Goal: Task Accomplishment & Management: Complete application form

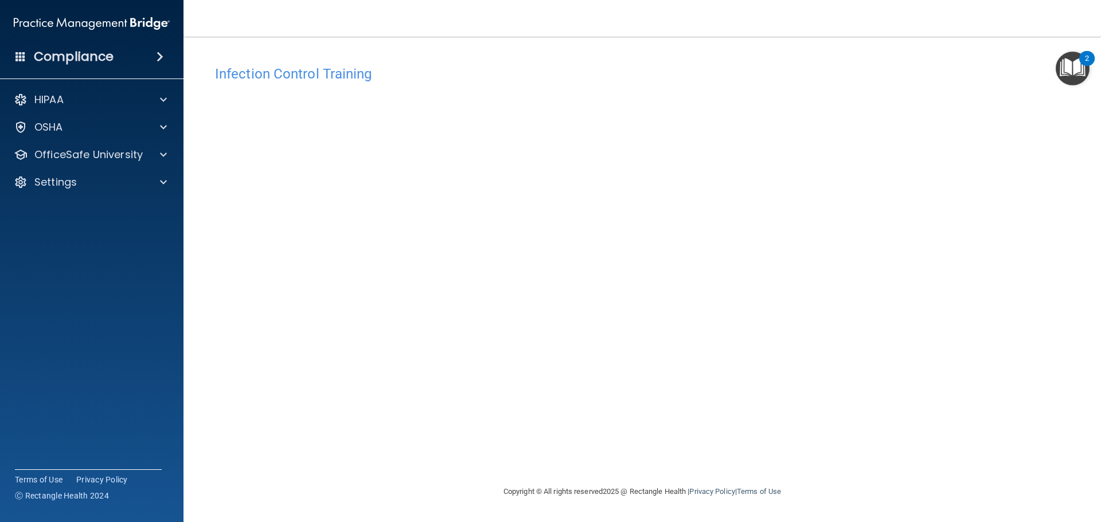
click at [796, 332] on div "Infection Control Training This course doesn’t expire until . Are you sure you …" at bounding box center [641, 272] width 871 height 425
click at [888, 377] on div "Infection Control Training This course doesn’t expire until . Are you sure you …" at bounding box center [641, 272] width 871 height 425
click at [136, 160] on p "OfficeSafe University" at bounding box center [88, 155] width 108 height 14
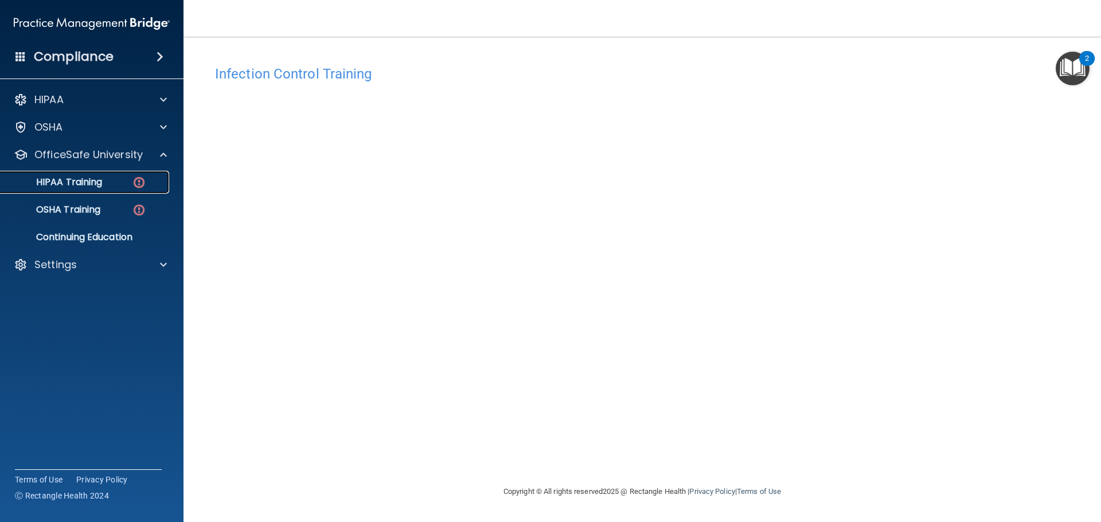
click at [111, 182] on div "HIPAA Training" at bounding box center [85, 182] width 157 height 11
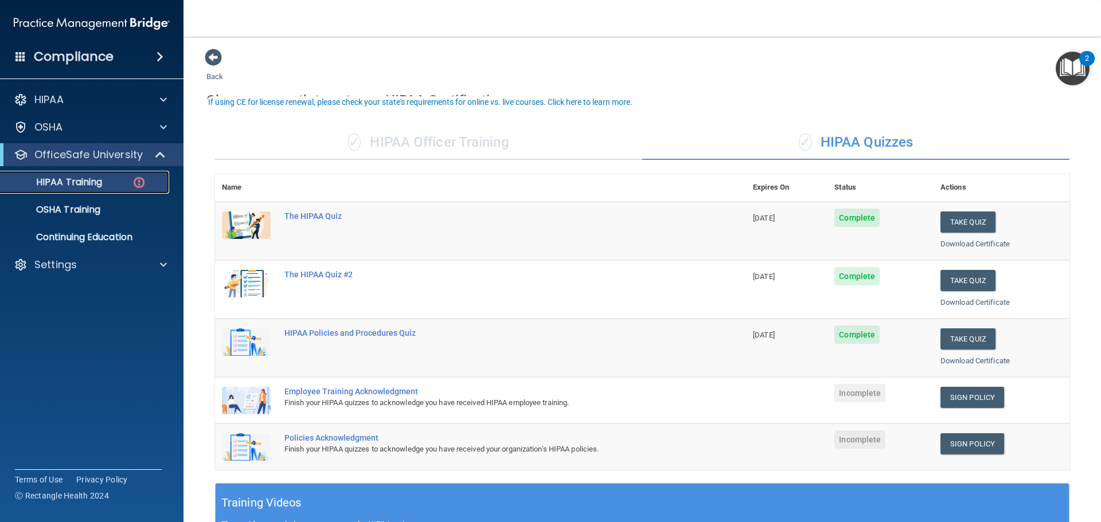
scroll to position [57, 0]
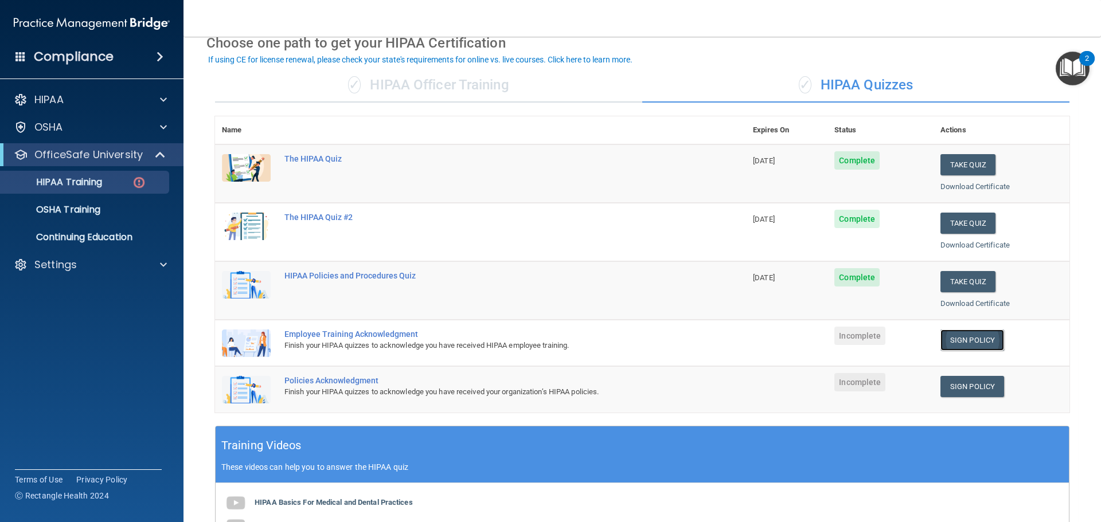
click at [953, 343] on link "Sign Policy" at bounding box center [972, 340] width 64 height 21
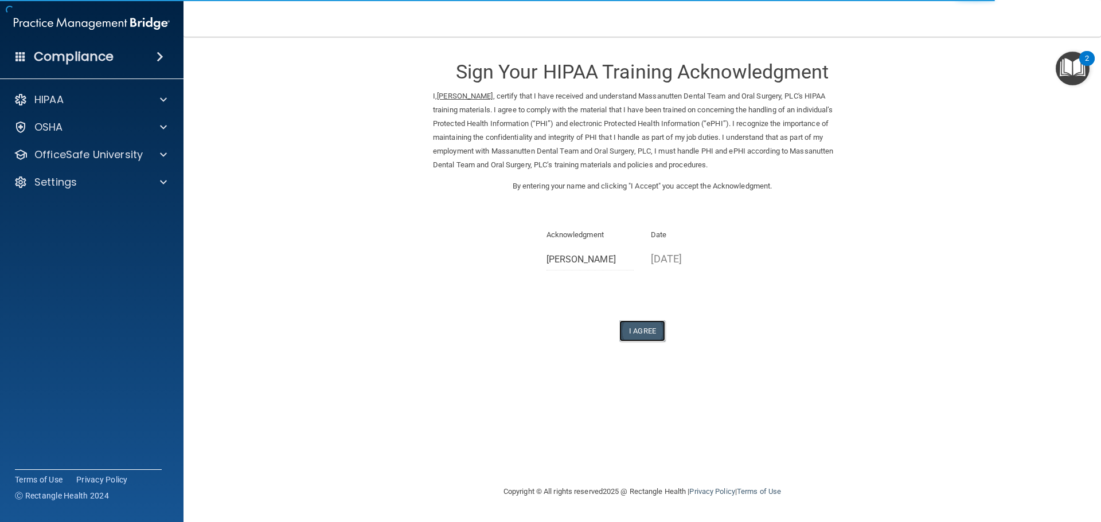
click at [639, 333] on button "I Agree" at bounding box center [642, 331] width 46 height 21
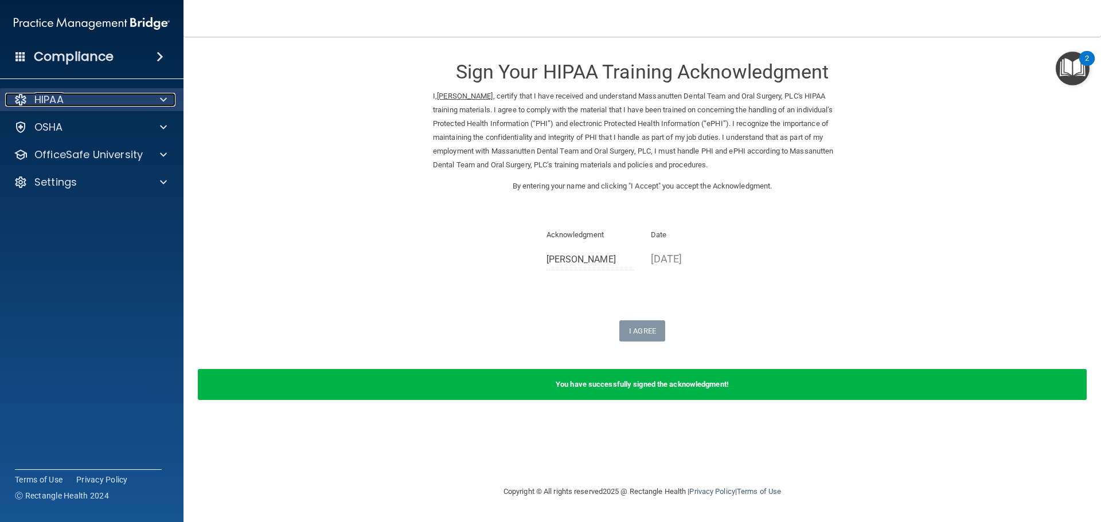
click at [118, 104] on div "HIPAA" at bounding box center [76, 100] width 142 height 14
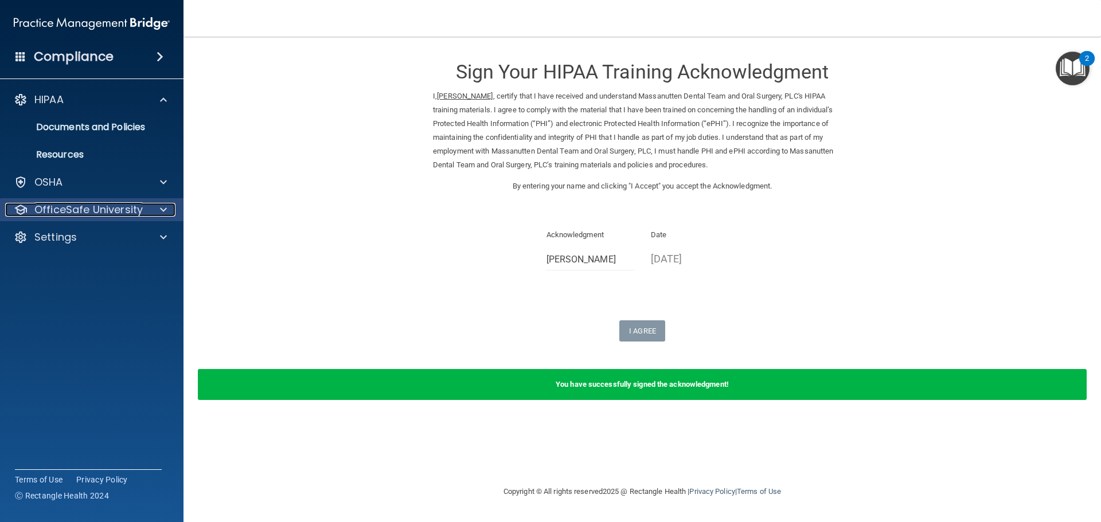
click at [94, 208] on p "OfficeSafe University" at bounding box center [88, 210] width 108 height 14
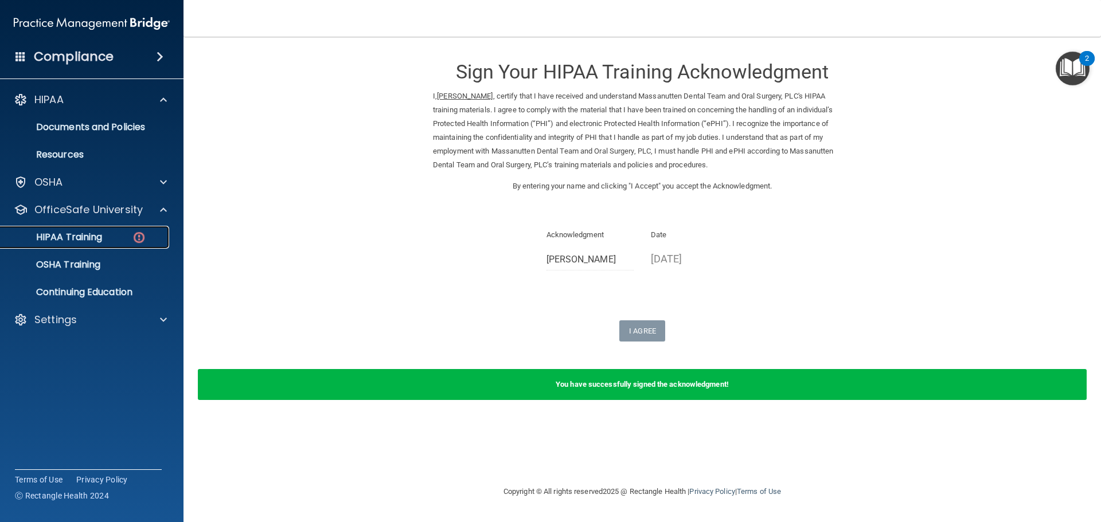
click at [111, 239] on div "HIPAA Training" at bounding box center [85, 237] width 157 height 11
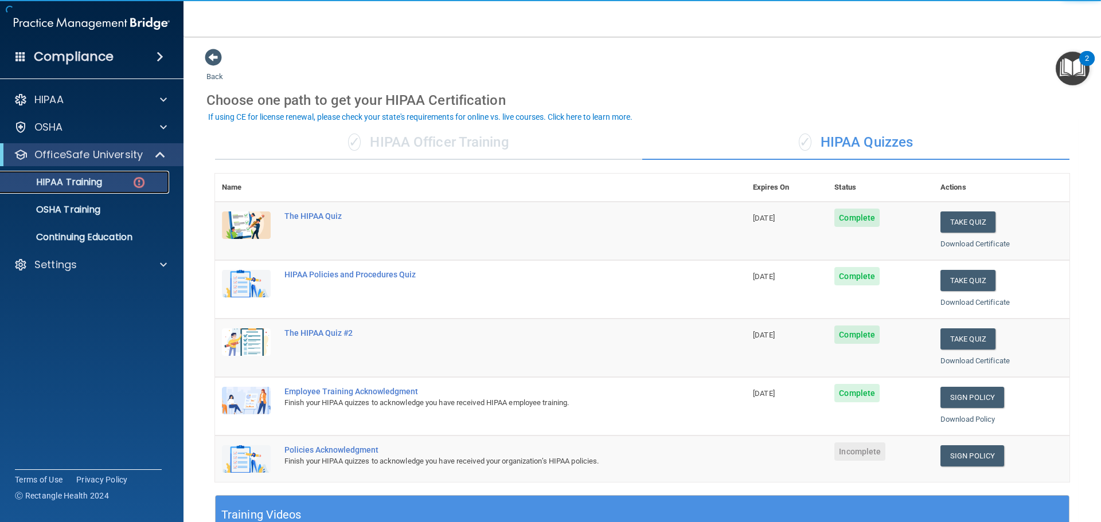
scroll to position [57, 0]
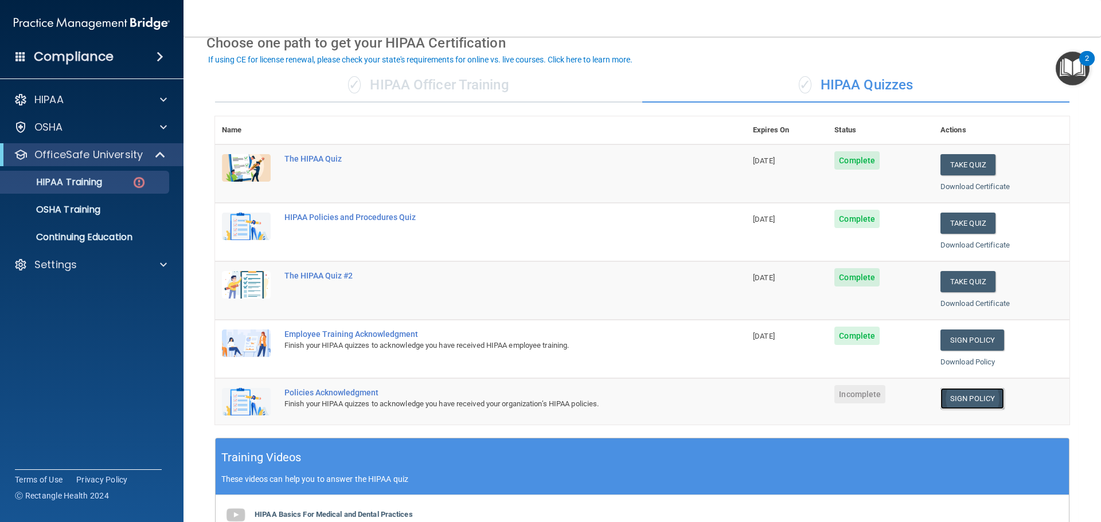
click at [943, 394] on link "Sign Policy" at bounding box center [972, 398] width 64 height 21
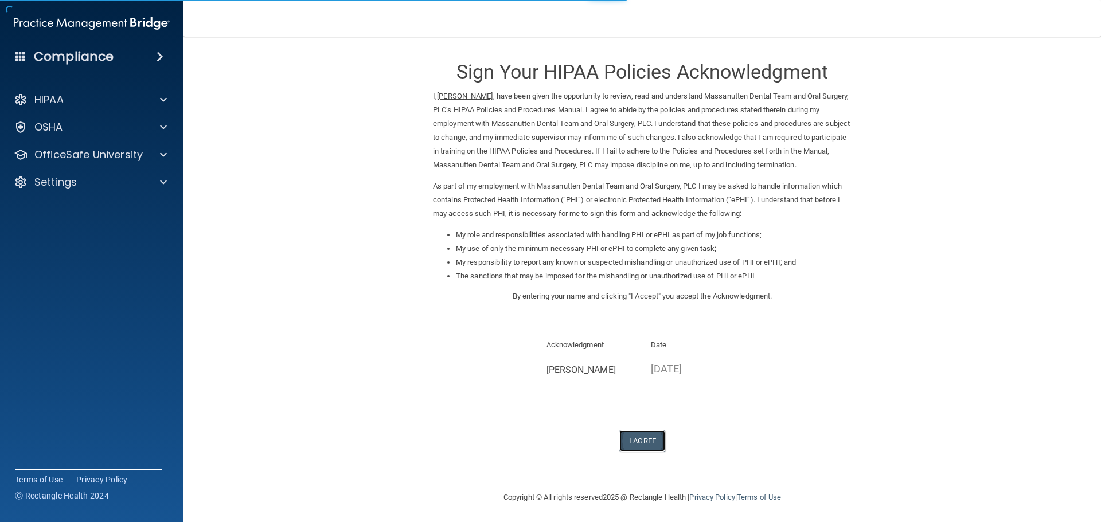
click at [634, 440] on button "I Agree" at bounding box center [642, 441] width 46 height 21
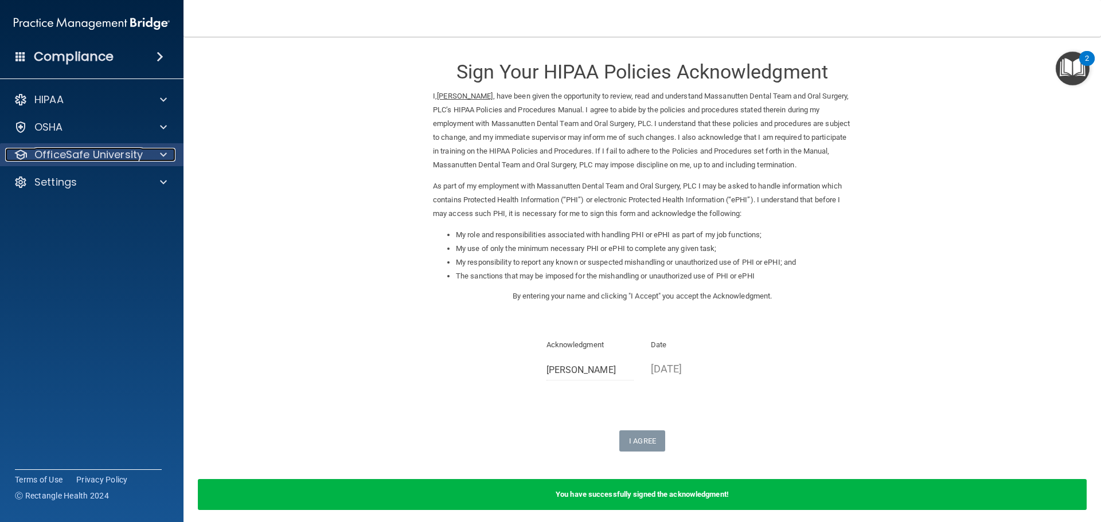
click at [163, 160] on span at bounding box center [163, 155] width 7 height 14
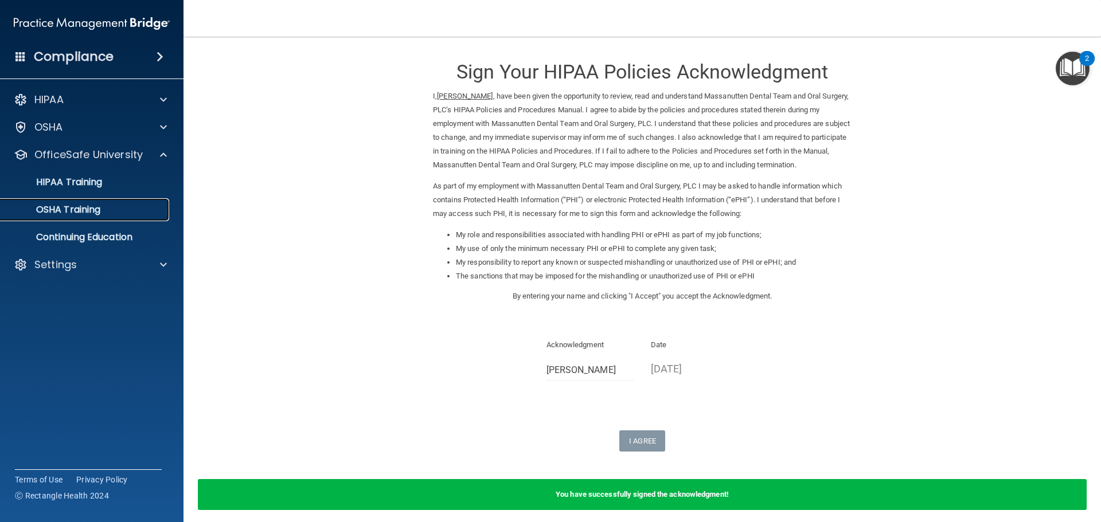
click at [97, 207] on p "OSHA Training" at bounding box center [53, 209] width 93 height 11
